Goal: Find specific page/section: Find specific page/section

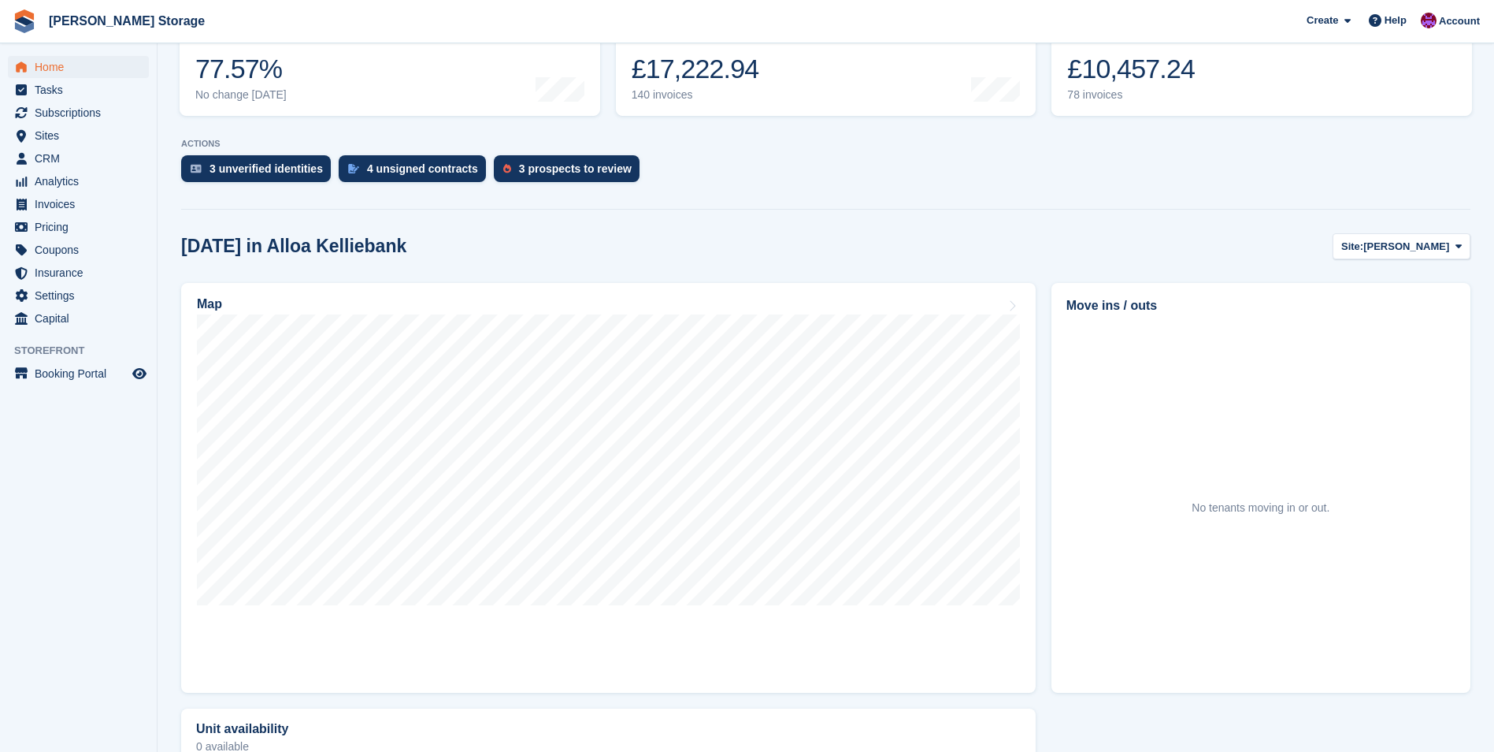
scroll to position [236, 0]
click at [1389, 258] on div "[DATE] in Alloa Kelliebank Site: Alloa Kelliebank Alloa Kelliebank Alloa Greenf…" at bounding box center [826, 543] width 1290 height 623
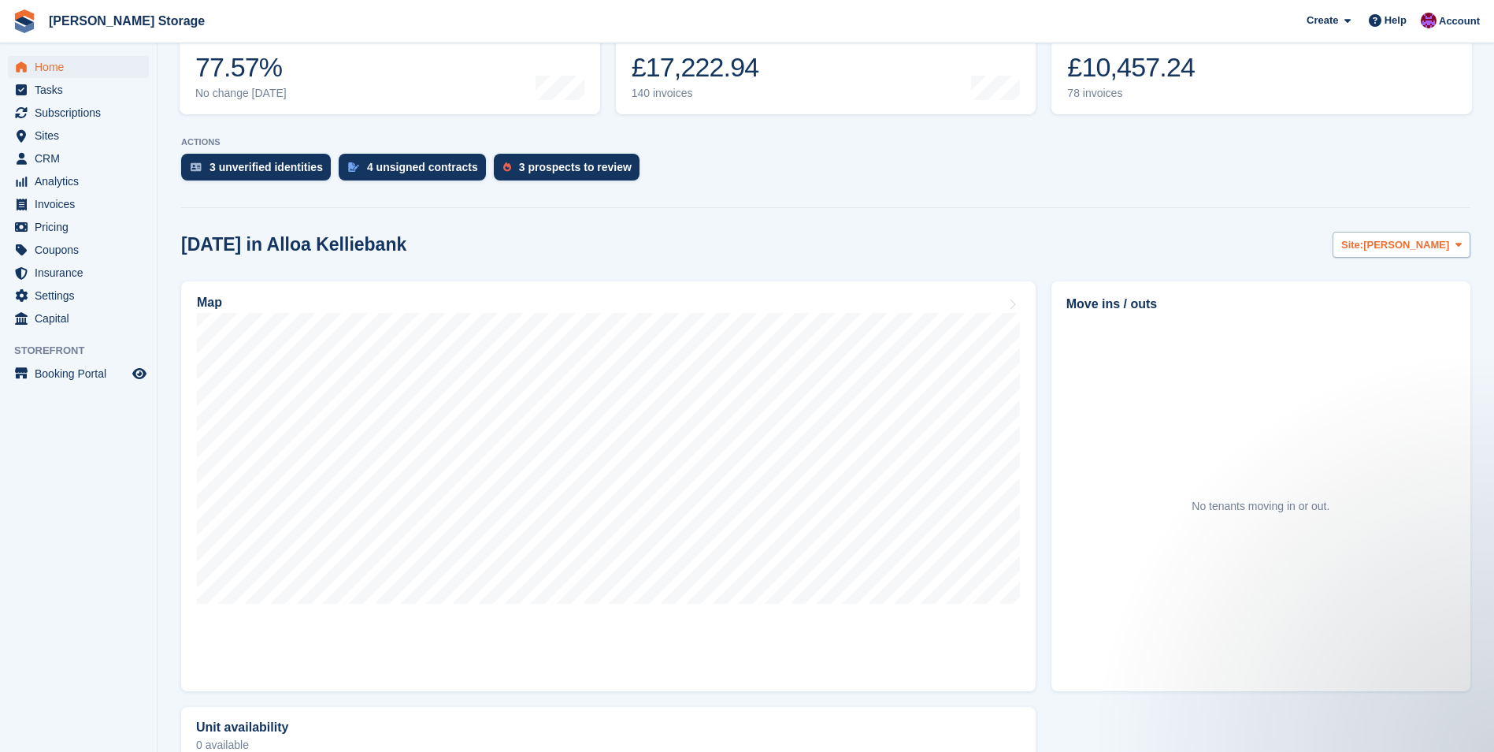
scroll to position [0, 0]
click at [1390, 251] on span "[PERSON_NAME]" at bounding box center [1407, 245] width 86 height 16
click at [1375, 308] on link "Alloa Greenfield" at bounding box center [1395, 310] width 137 height 28
click at [1380, 248] on span "Alloa Greenfield" at bounding box center [1411, 245] width 79 height 16
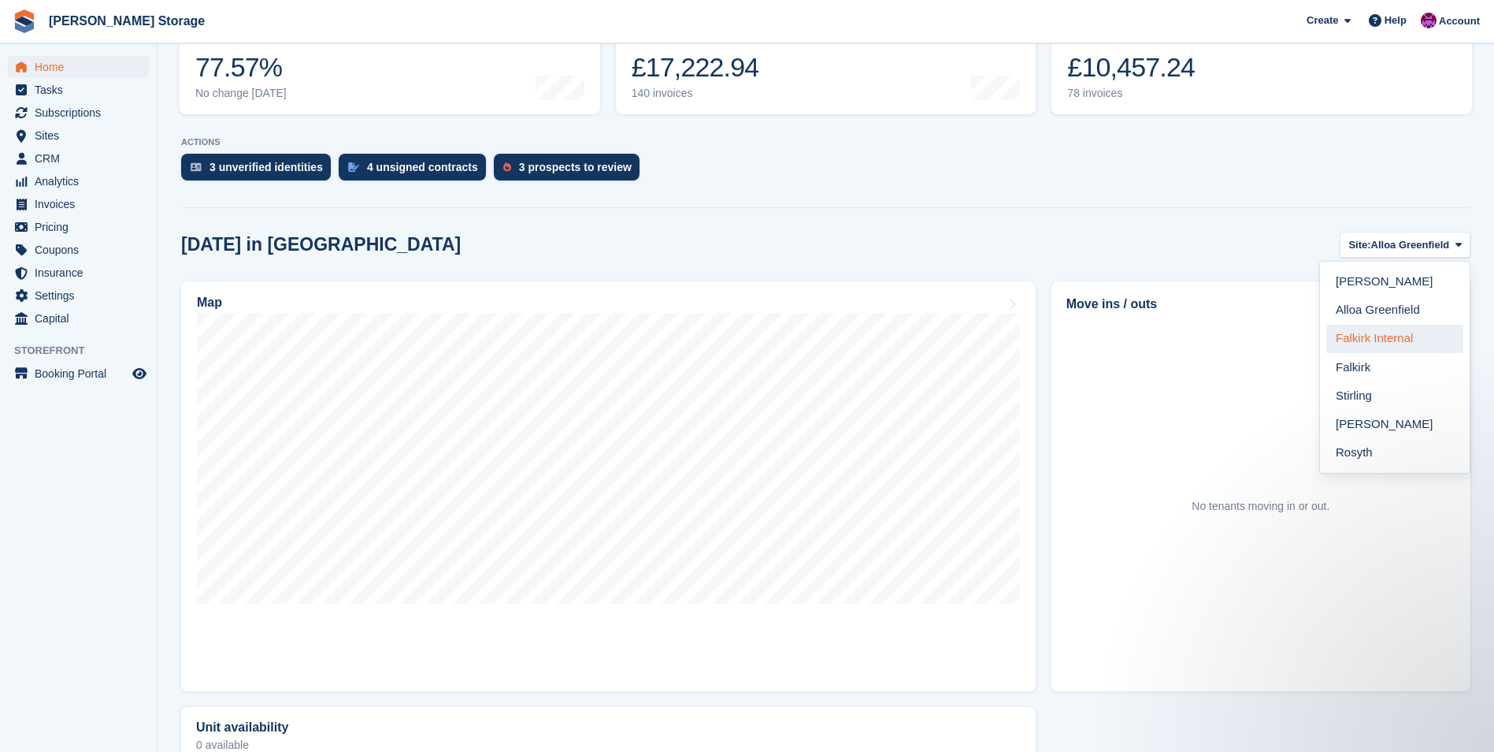
click at [1383, 340] on link "Falkirk Internal" at bounding box center [1395, 339] width 137 height 28
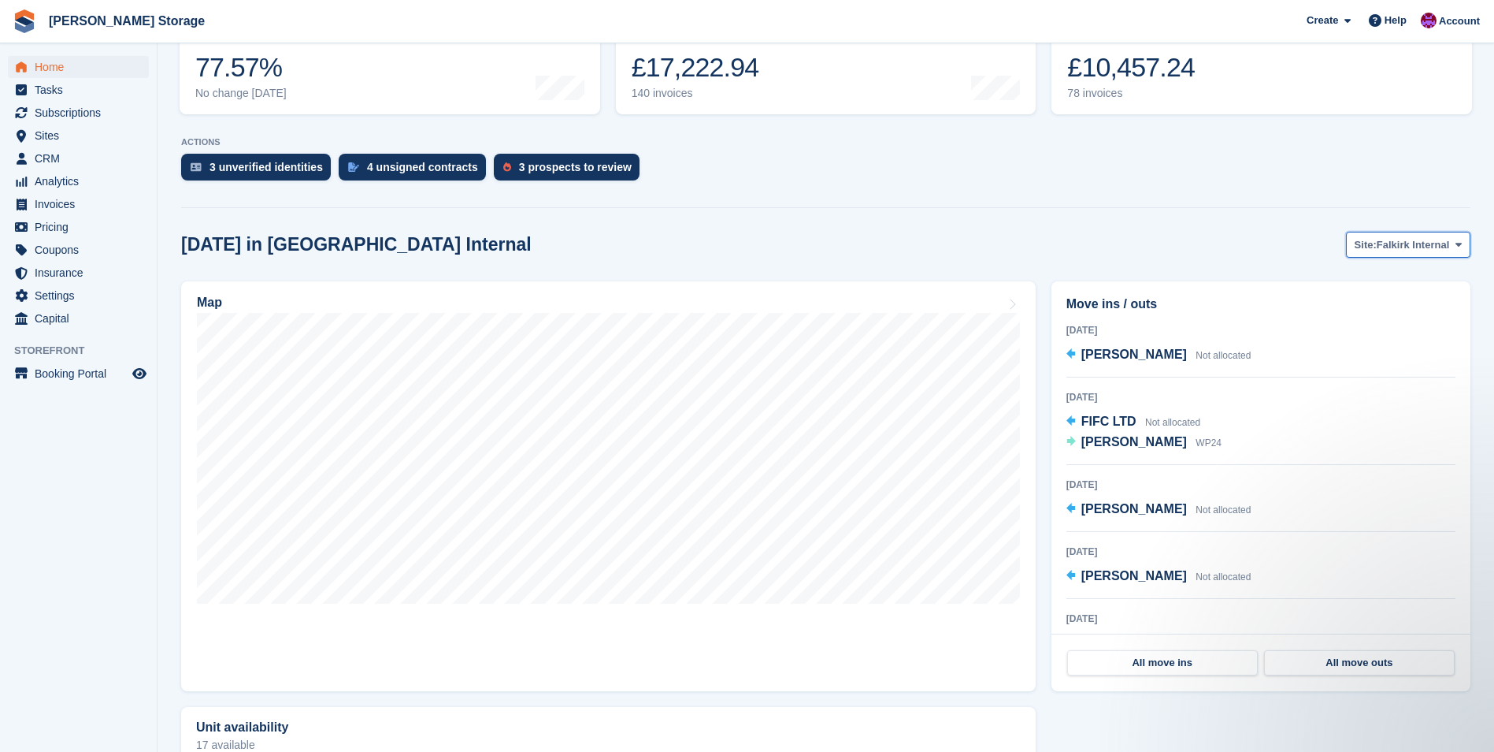
click at [1391, 254] on button "Site: Falkirk Internal" at bounding box center [1408, 245] width 124 height 26
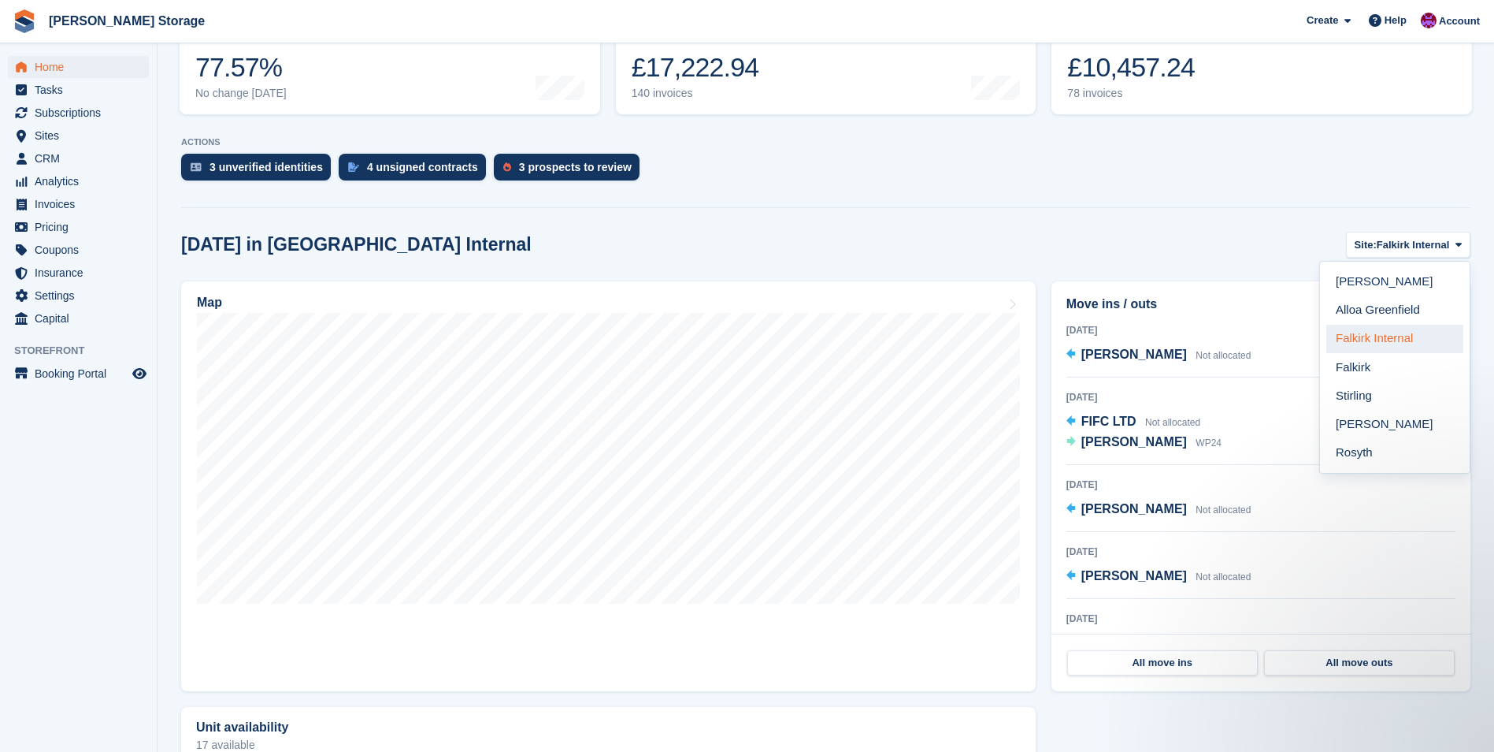
click at [1386, 339] on link "Falkirk Internal" at bounding box center [1395, 339] width 137 height 28
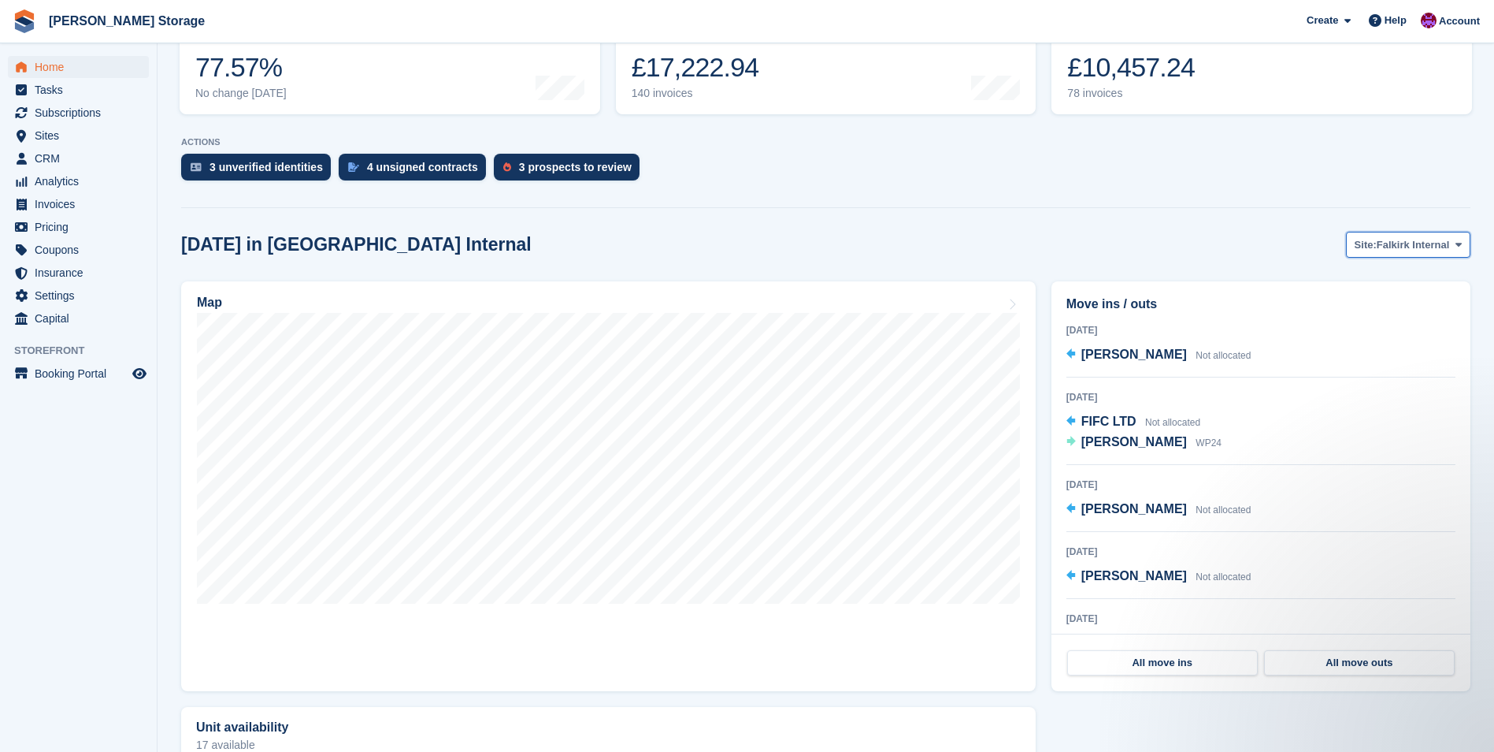
click at [1412, 254] on button "Site: Falkirk Internal" at bounding box center [1408, 245] width 124 height 26
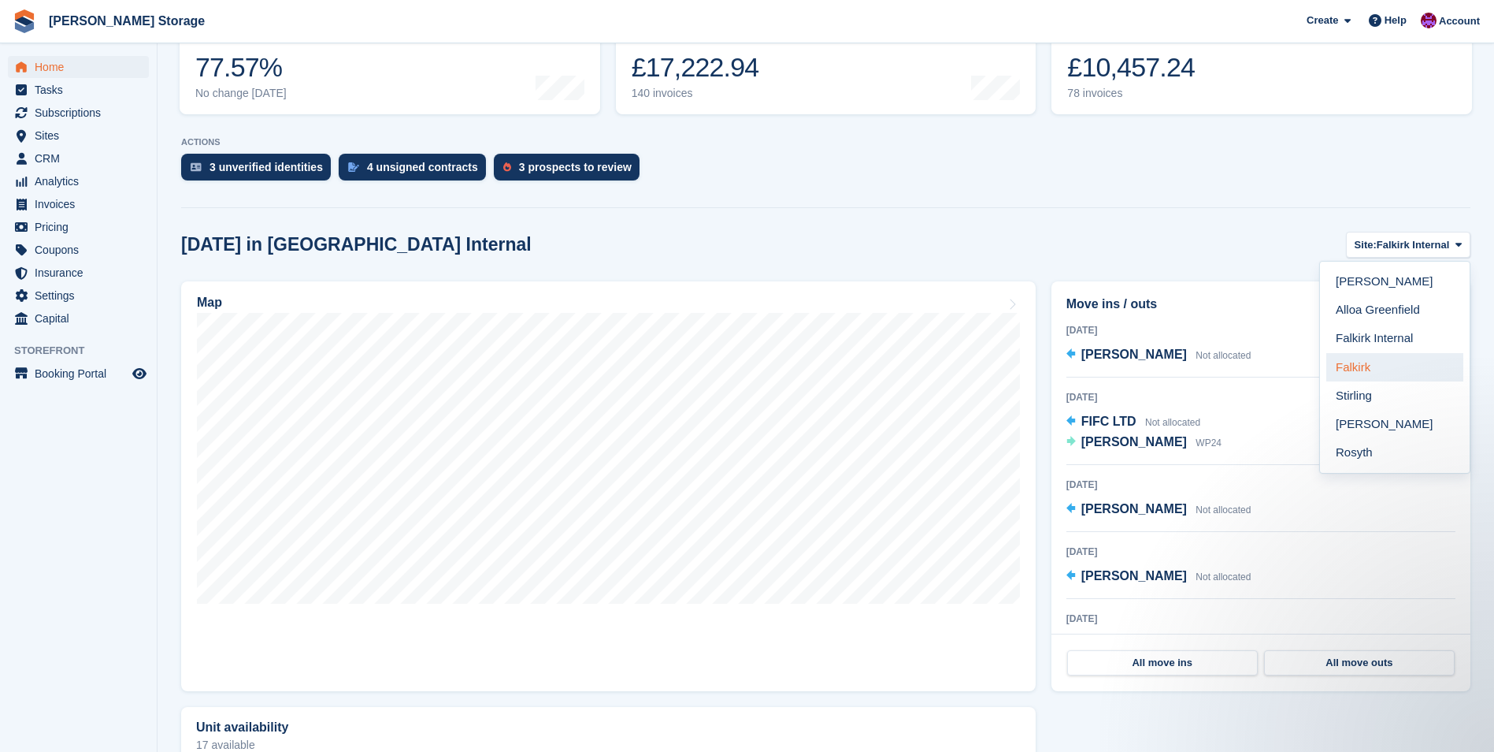
click at [1381, 367] on link "Falkirk" at bounding box center [1395, 367] width 137 height 28
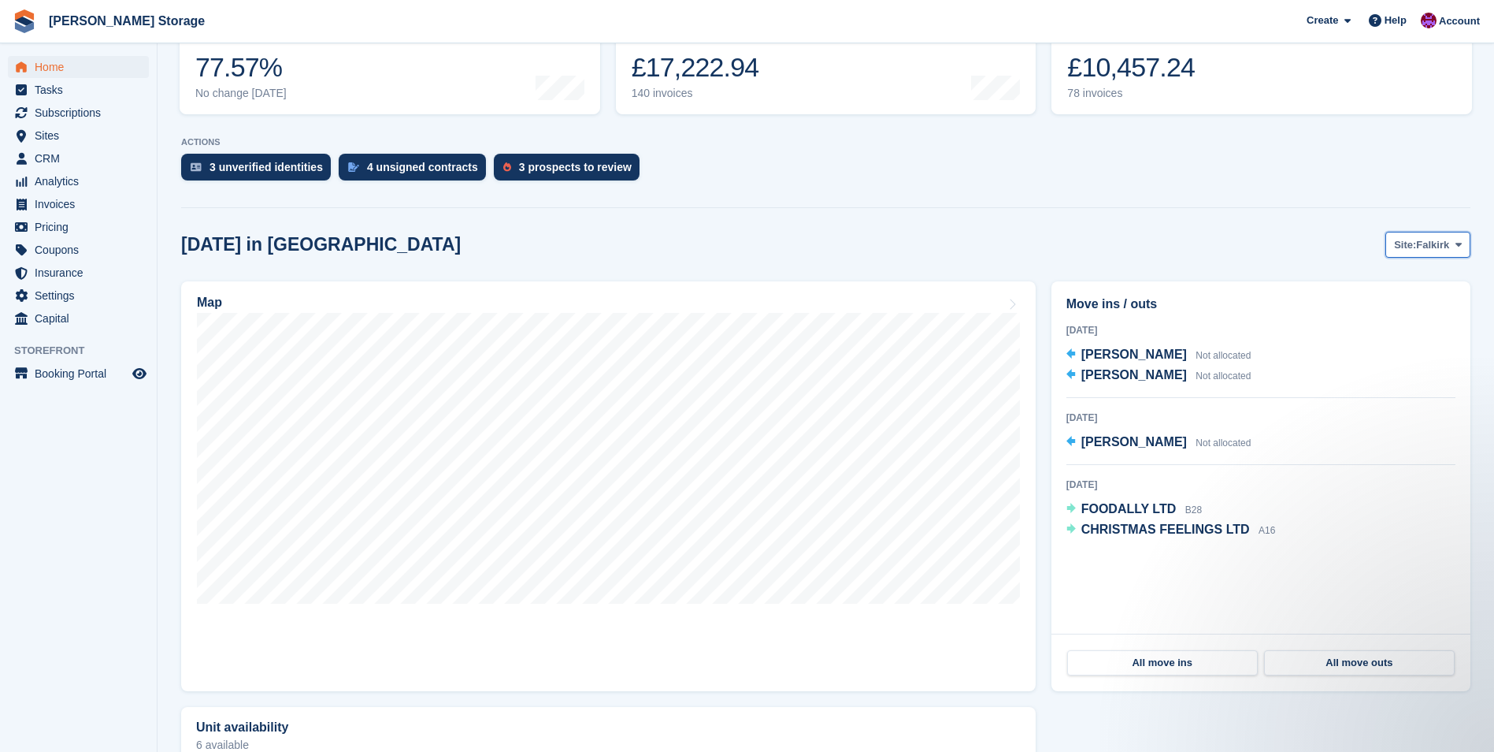
click at [1410, 246] on span "Site:" at bounding box center [1405, 245] width 22 height 16
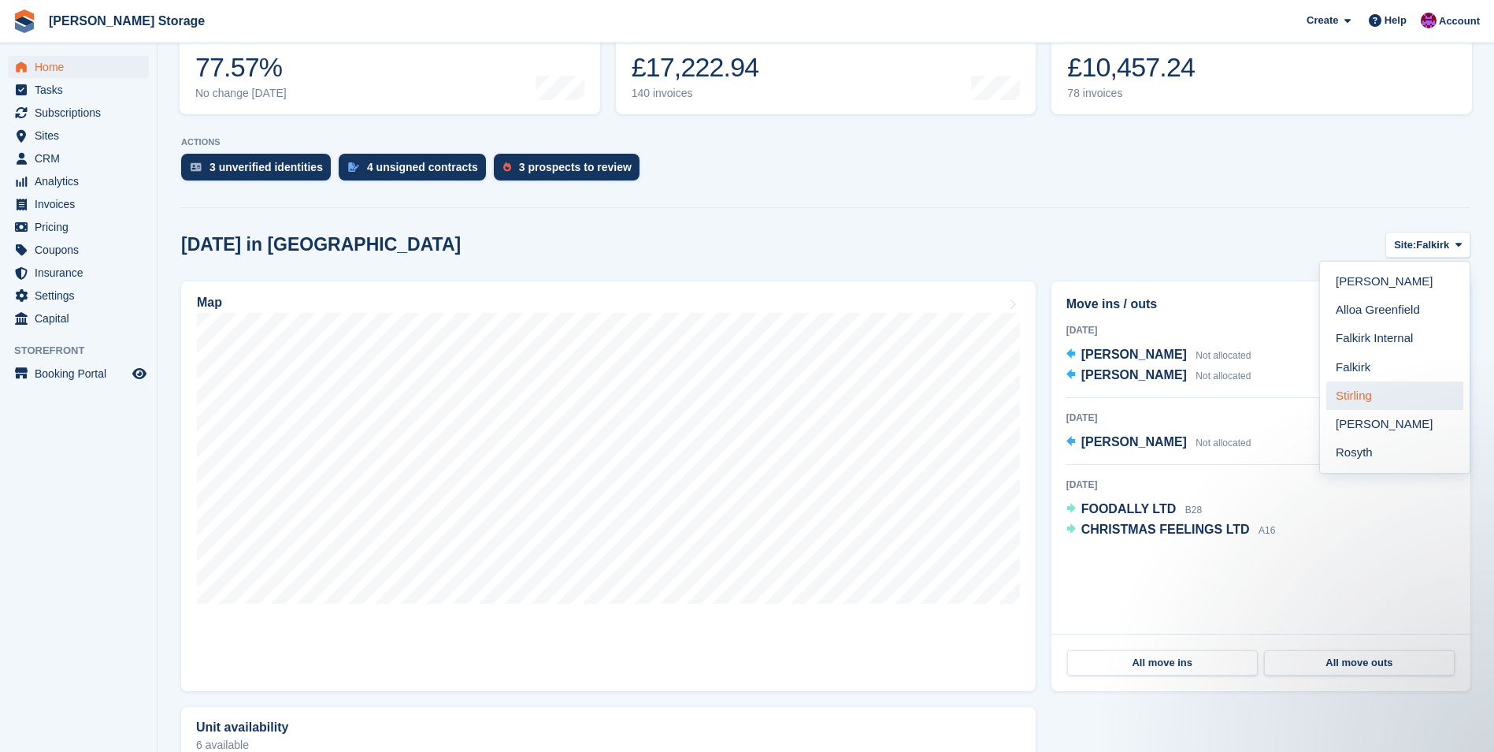
click at [1379, 390] on link "Stirling" at bounding box center [1395, 395] width 137 height 28
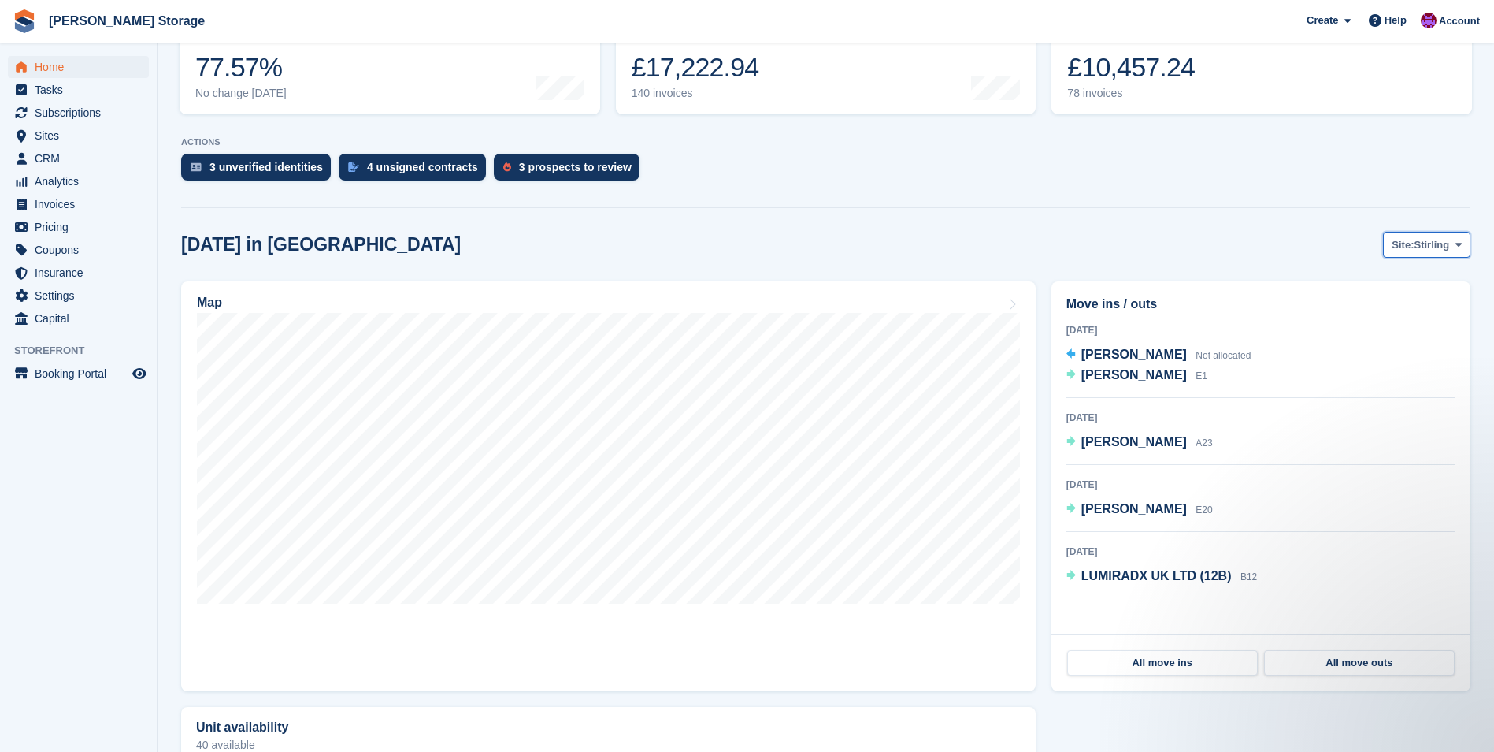
click at [1432, 252] on span "Stirling" at bounding box center [1431, 245] width 35 height 16
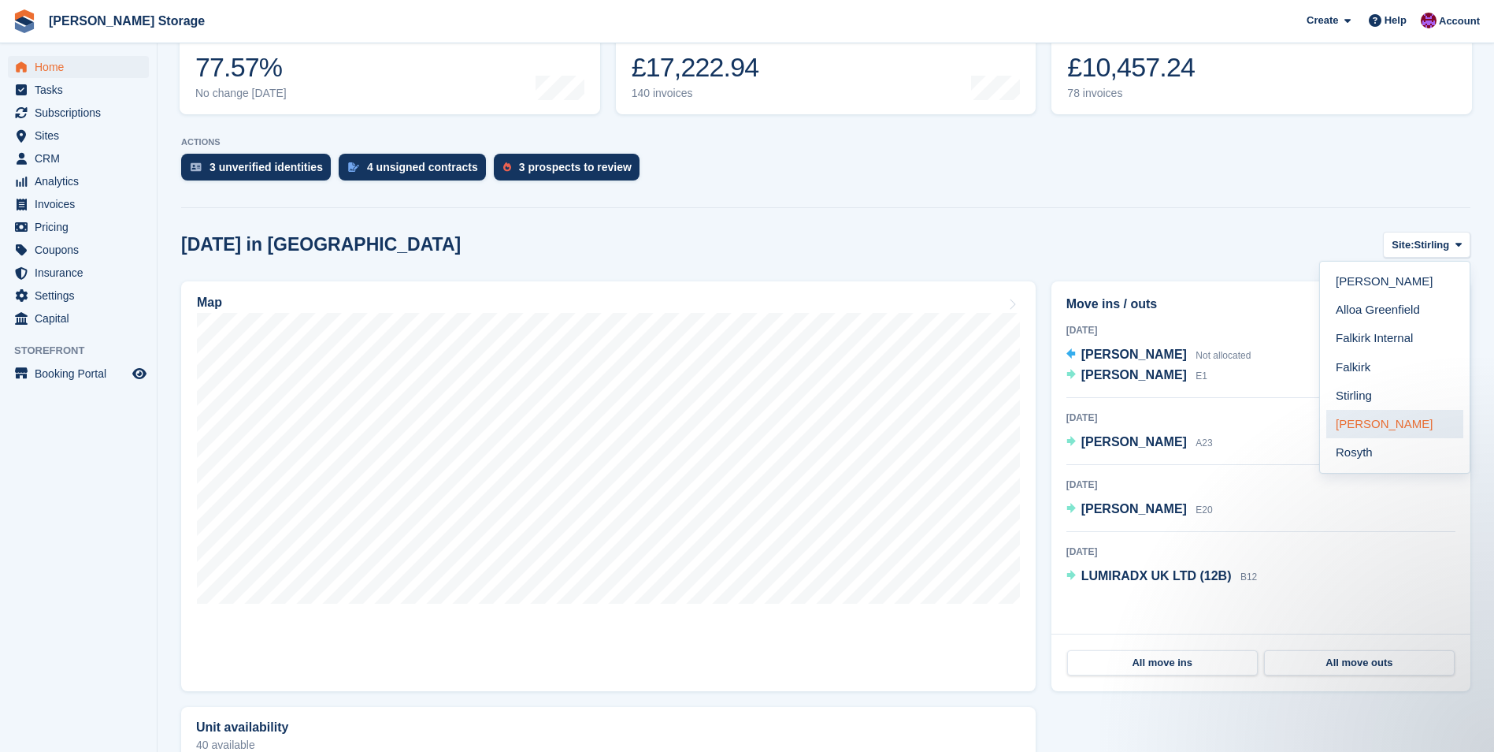
click at [1416, 426] on link "[PERSON_NAME]" at bounding box center [1395, 424] width 137 height 28
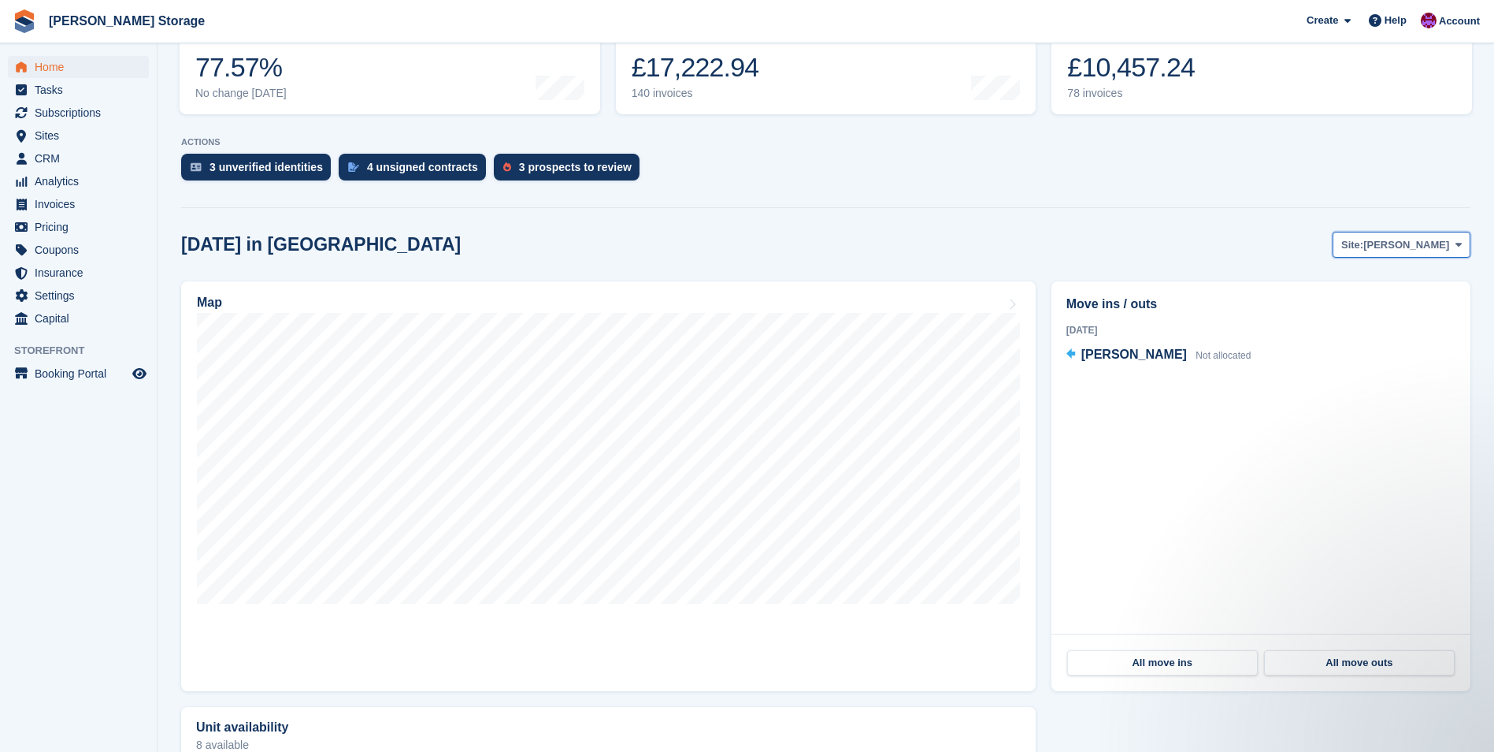
click at [1409, 254] on button "Site: [GEOGRAPHIC_DATA]" at bounding box center [1402, 245] width 138 height 26
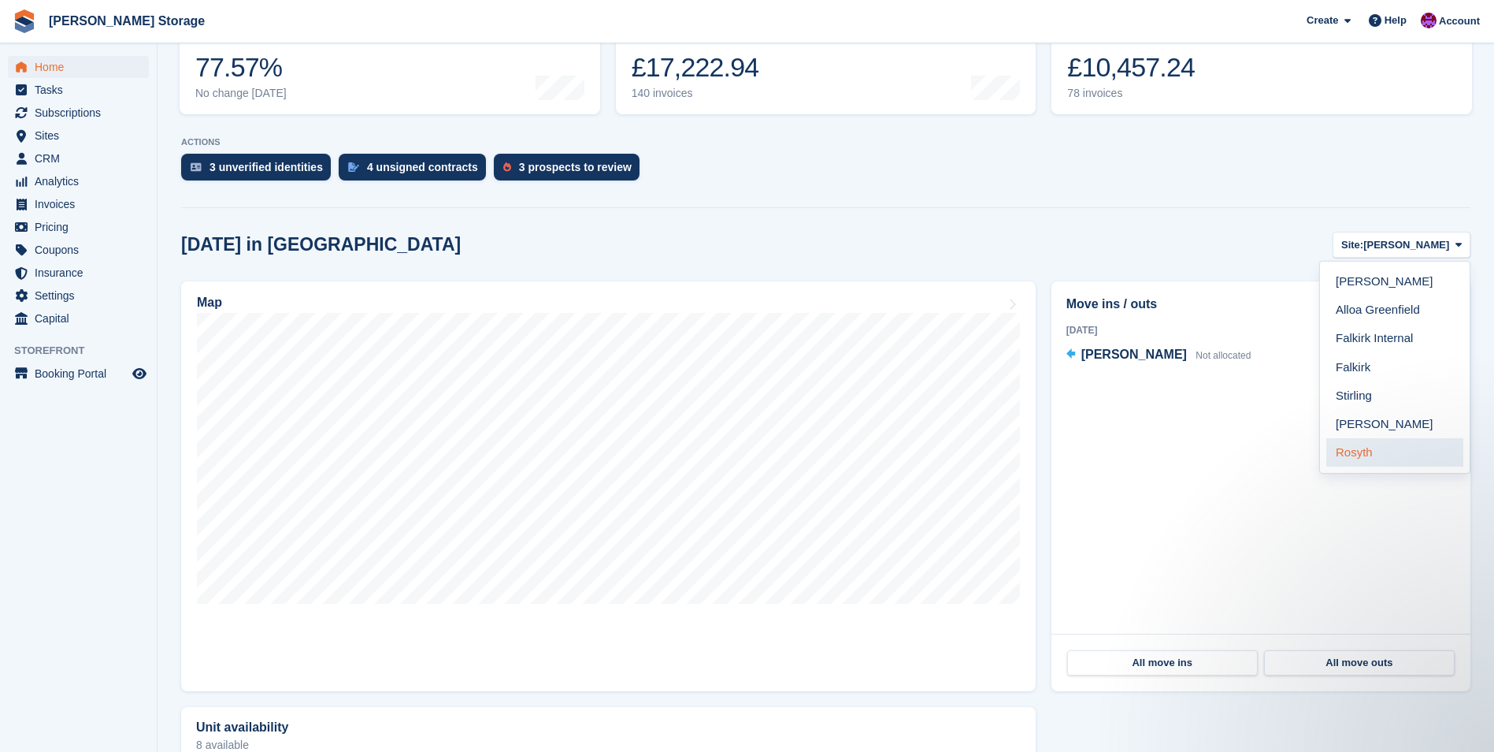
click at [1364, 457] on link "Rosyth" at bounding box center [1395, 452] width 137 height 28
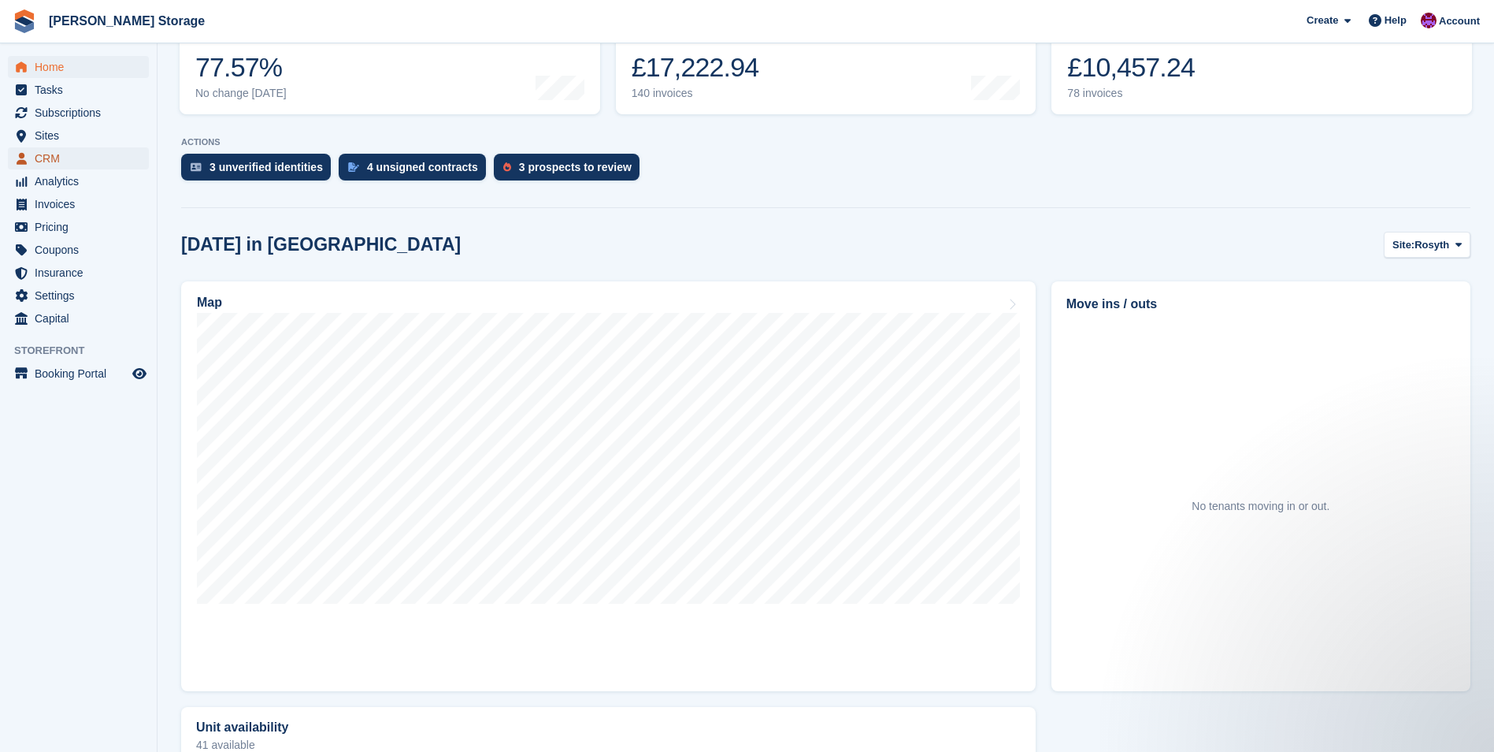
click at [46, 161] on span "CRM" at bounding box center [82, 158] width 95 height 22
